Goal: Task Accomplishment & Management: Manage account settings

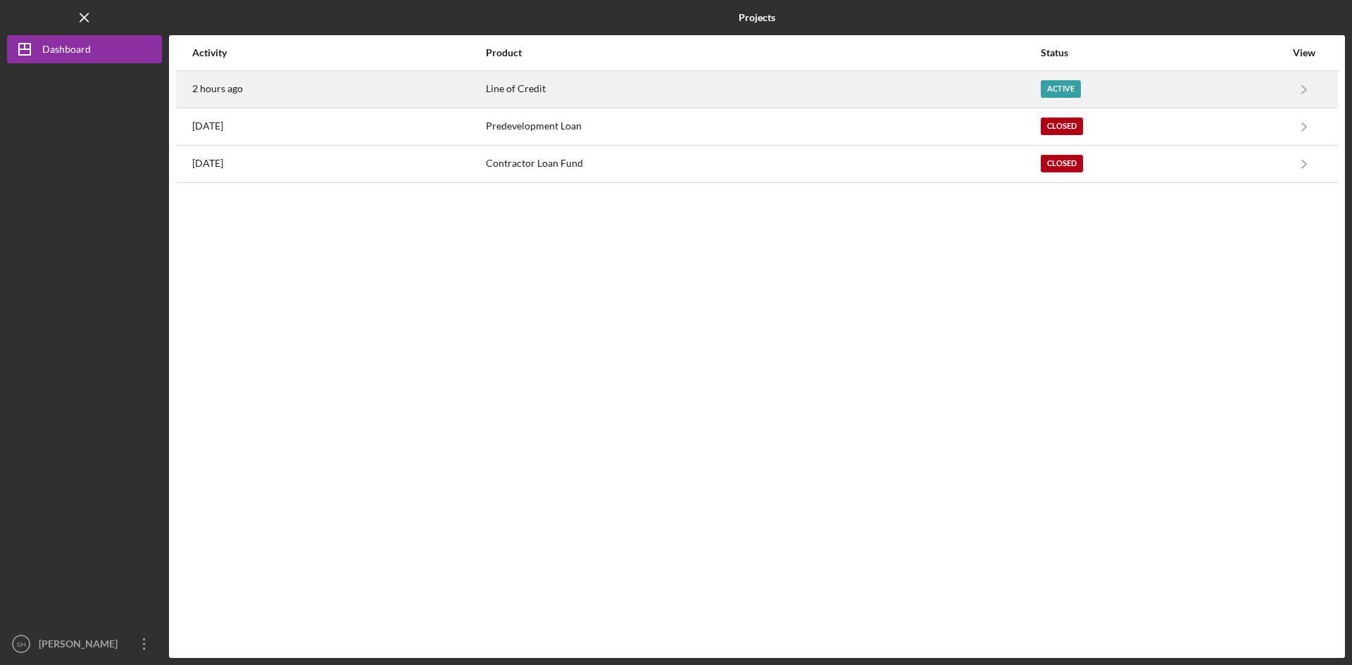
click at [225, 86] on time "2 hours ago" at bounding box center [217, 88] width 51 height 11
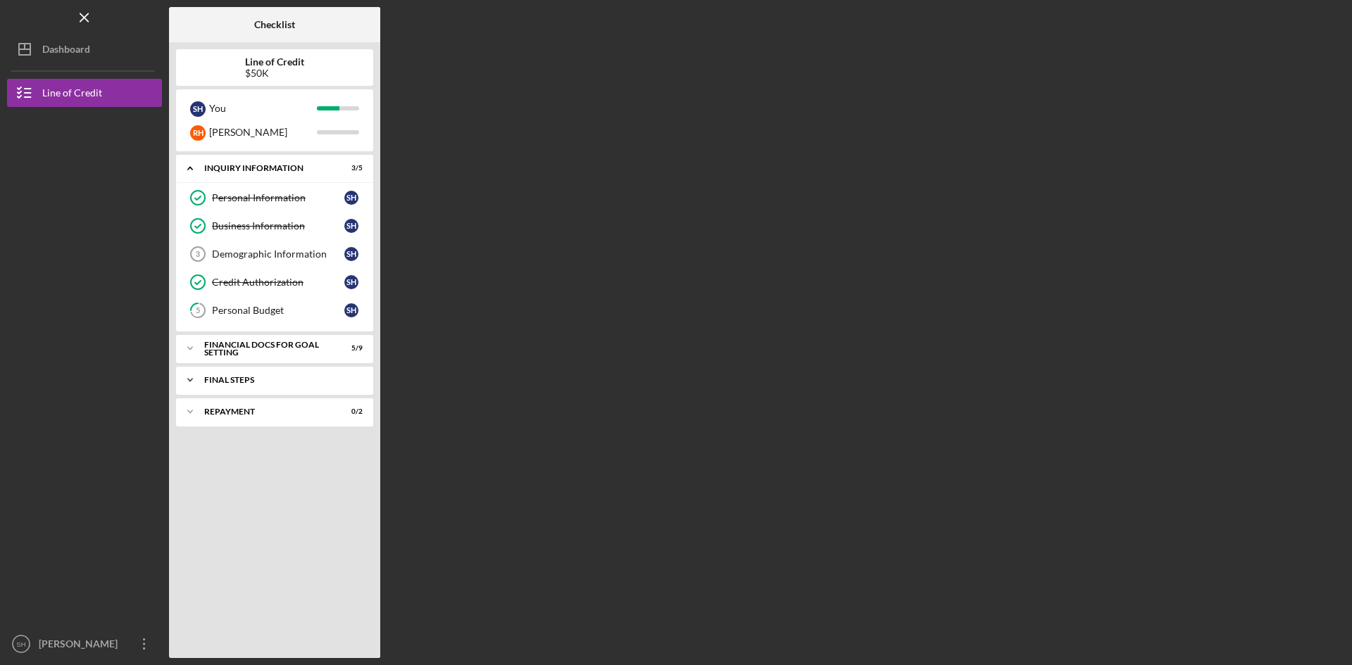
click at [256, 372] on div "Icon/Expander FINAL STEPS 2 / 3" at bounding box center [274, 380] width 197 height 28
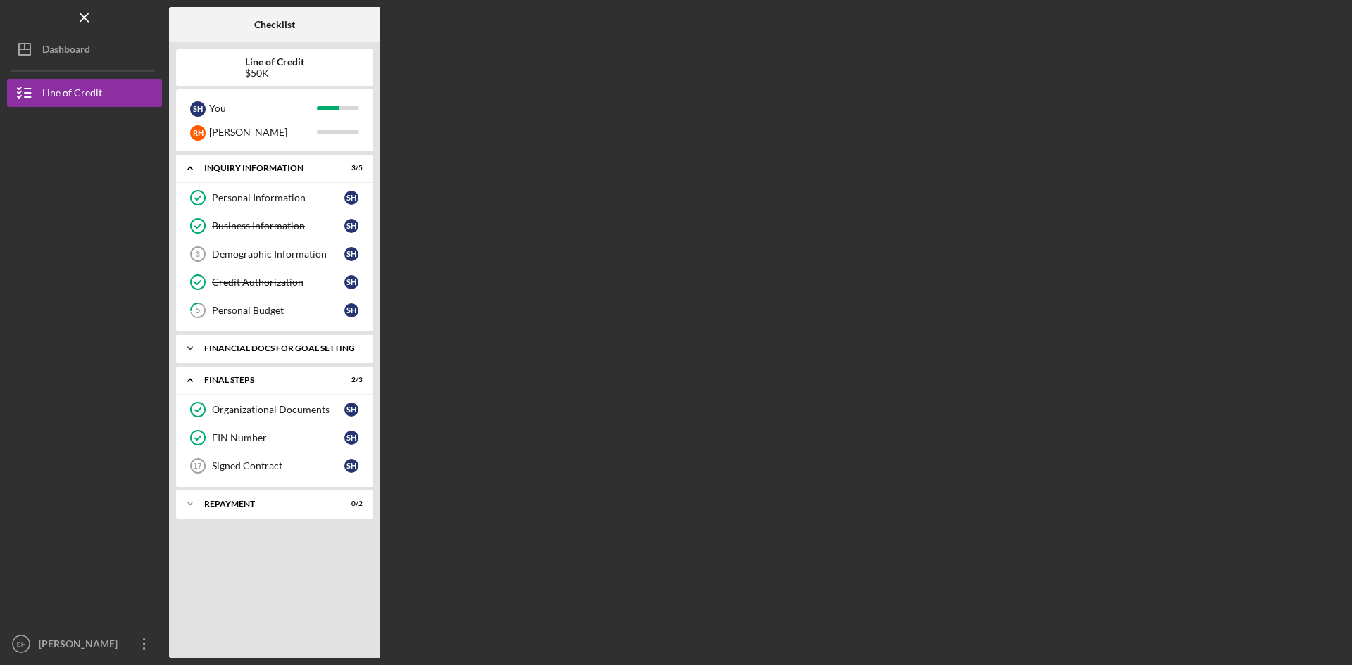
click at [265, 345] on div "Financial Docs for Goal Setting" at bounding box center [279, 348] width 151 height 8
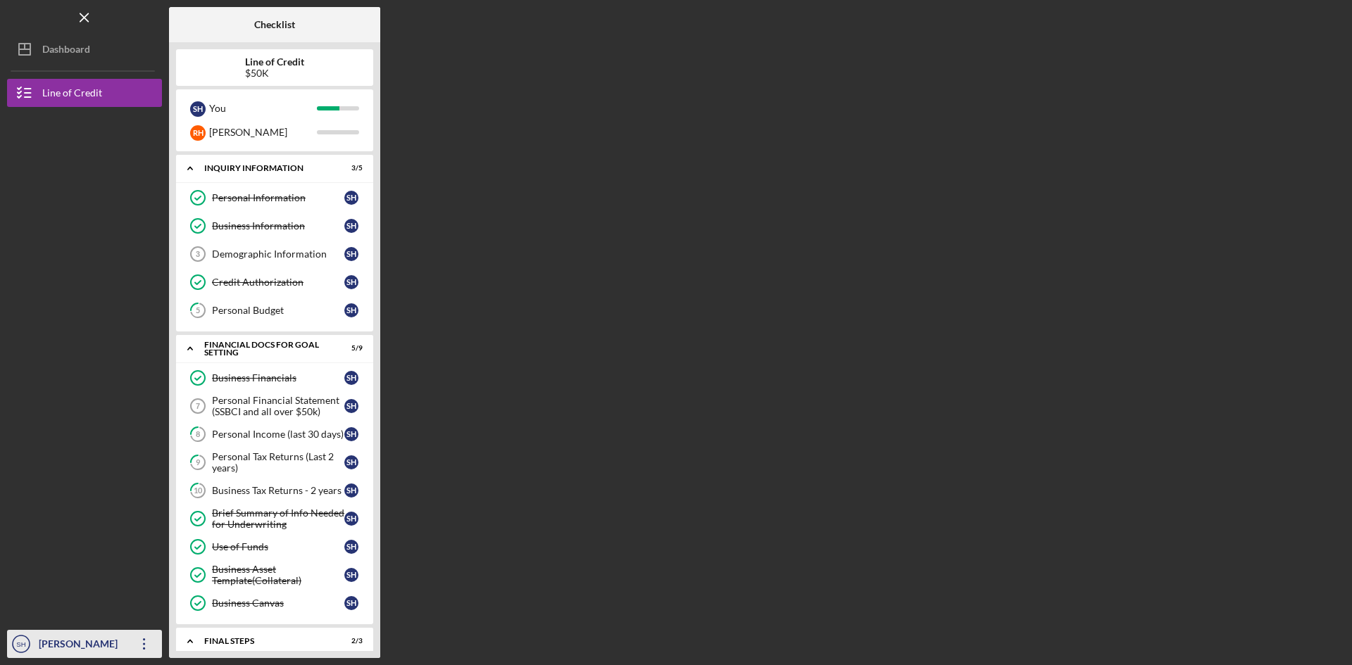
click at [57, 646] on div "[PERSON_NAME]" at bounding box center [81, 646] width 92 height 32
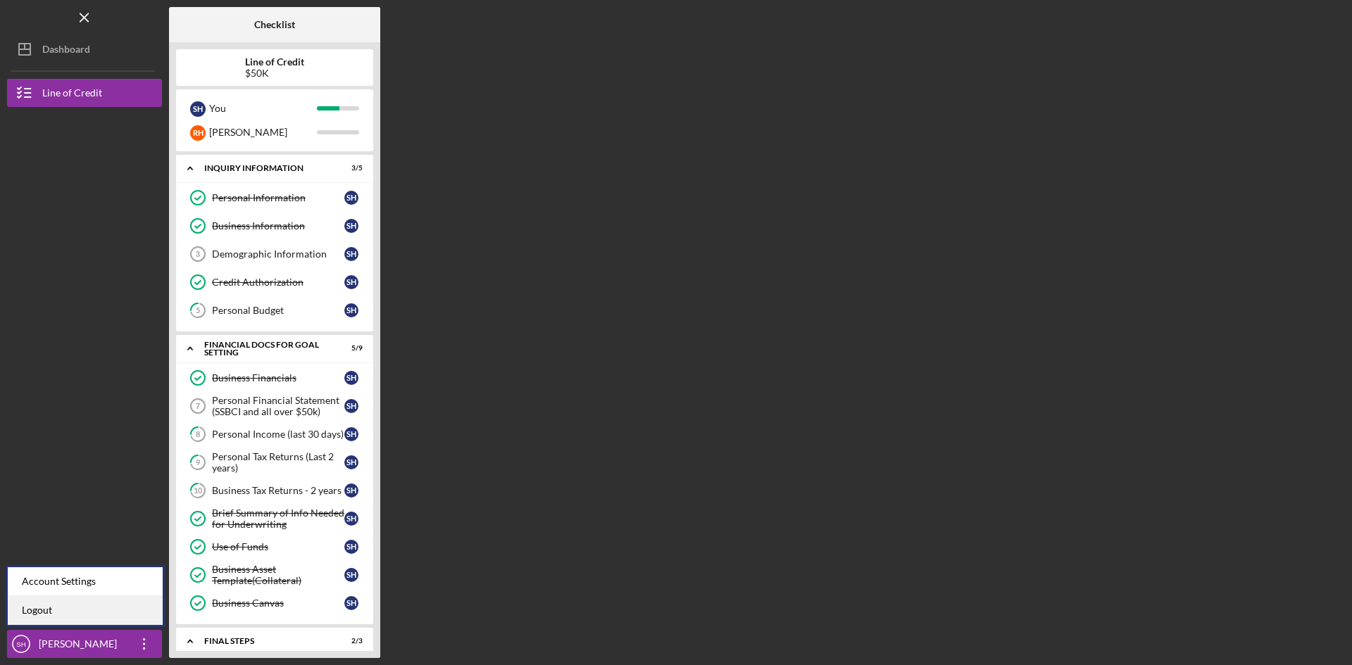
click at [32, 610] on link "Logout" at bounding box center [85, 610] width 155 height 29
